Goal: Contribute content

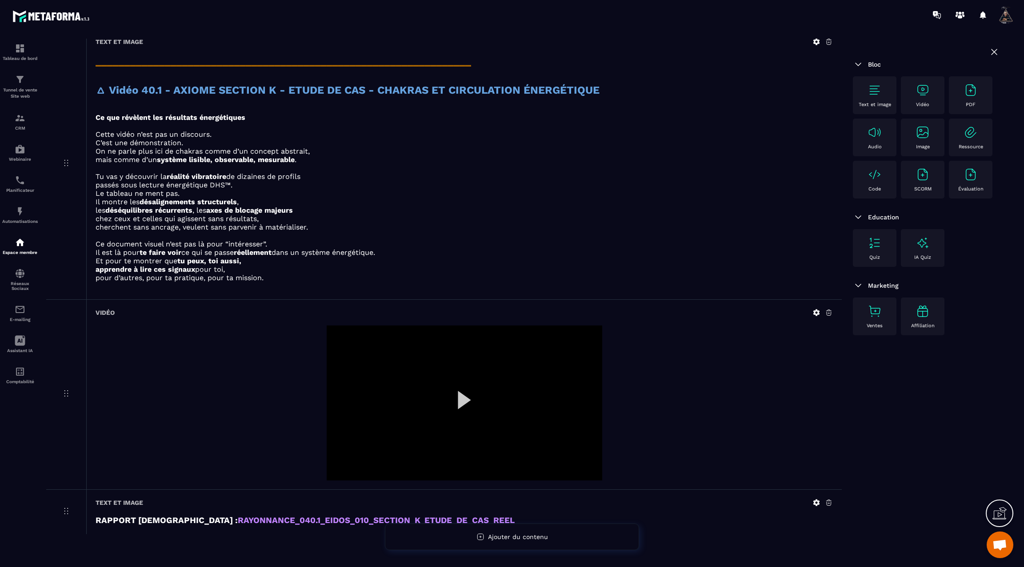
scroll to position [585, 0]
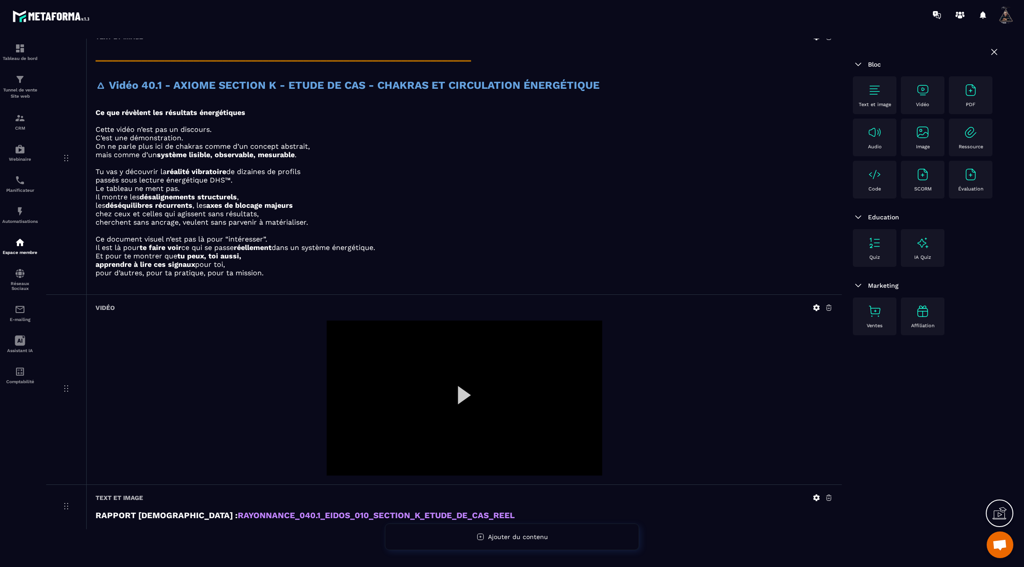
click at [461, 389] on div at bounding box center [465, 398] width 276 height 155
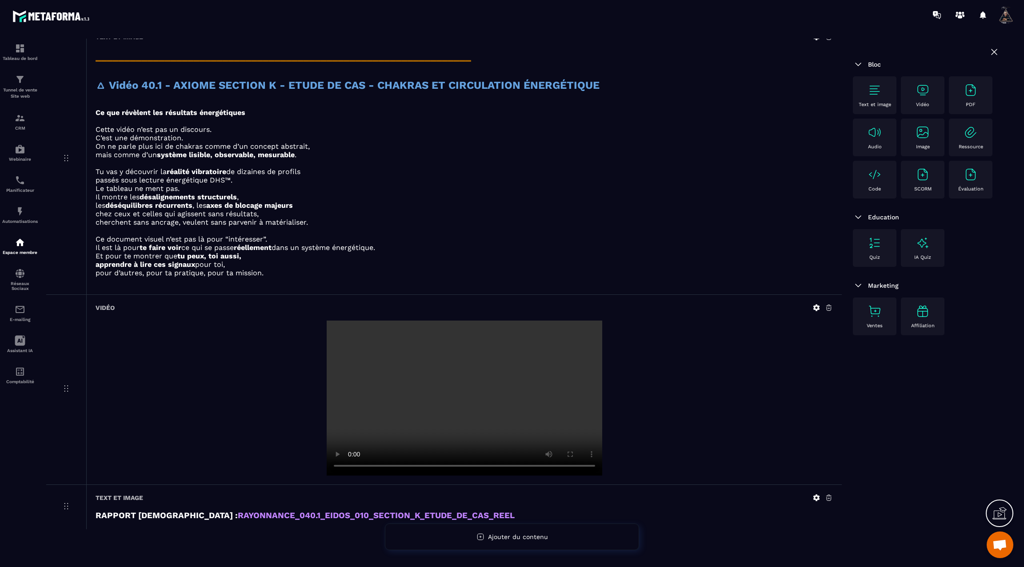
click at [461, 389] on video at bounding box center [465, 398] width 276 height 155
click at [816, 306] on icon at bounding box center [816, 307] width 7 height 7
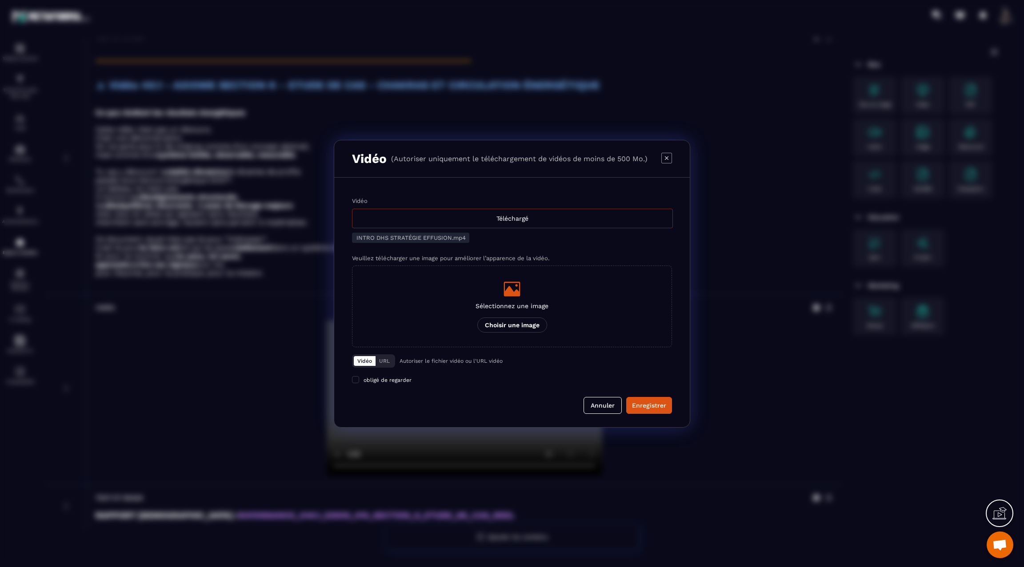
click at [520, 218] on div "Téléchargé" at bounding box center [512, 219] width 321 height 20
click at [0, 0] on input "Vidéo Téléchargé" at bounding box center [0, 0] width 0 height 0
click at [643, 404] on div "Enregistrer" at bounding box center [649, 405] width 34 height 9
